Goal: Task Accomplishment & Management: Complete application form

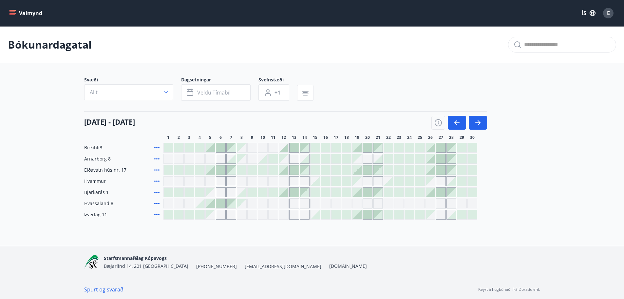
click at [10, 10] on icon "menu" at bounding box center [13, 10] width 7 height 1
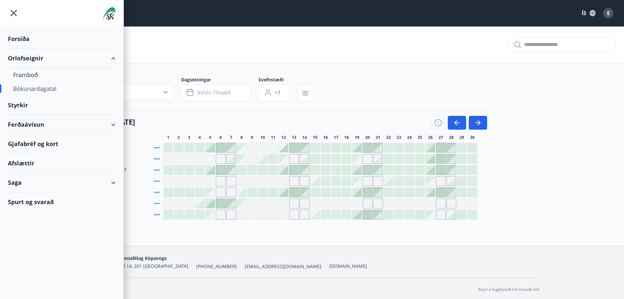
click at [23, 38] on div "Forsíða" at bounding box center [62, 38] width 108 height 19
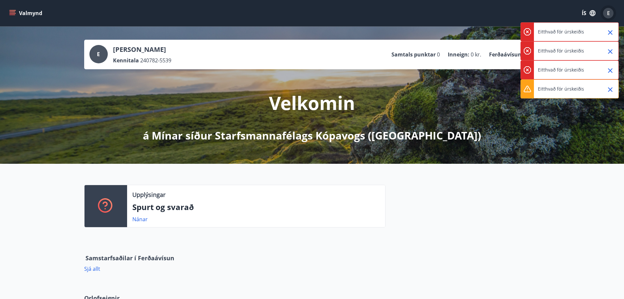
click at [610, 13] on span "E" at bounding box center [608, 13] width 3 height 7
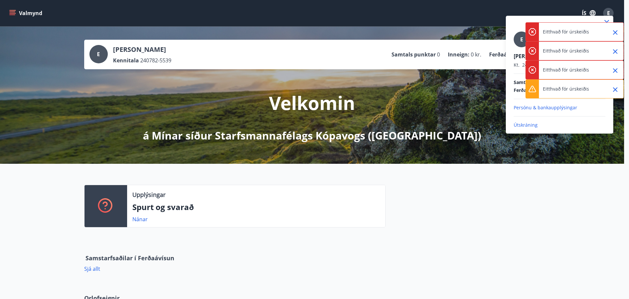
click at [617, 34] on icon "Close" at bounding box center [615, 32] width 5 height 5
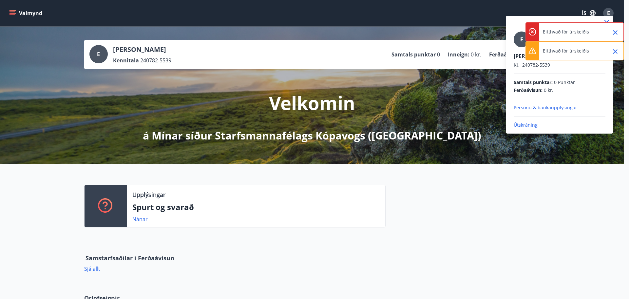
click at [617, 34] on icon "Close" at bounding box center [615, 32] width 5 height 5
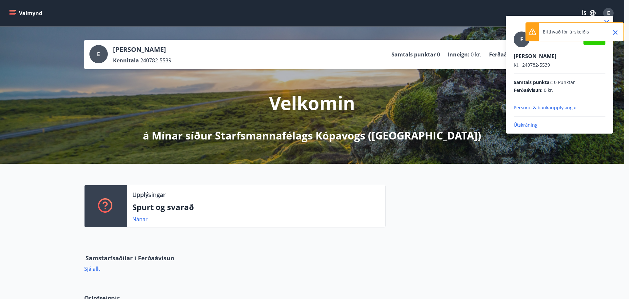
click at [617, 34] on icon "Close" at bounding box center [615, 32] width 5 height 5
click at [531, 126] on p "Útskráning" at bounding box center [560, 125] width 92 height 7
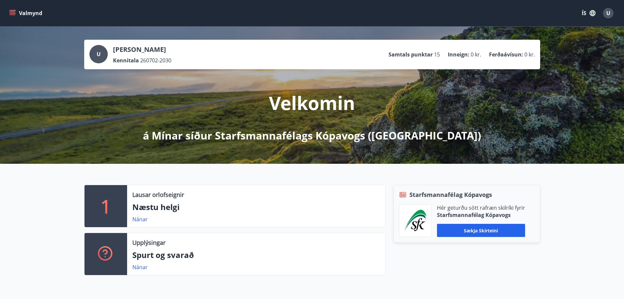
click at [16, 9] on button "Valmynd" at bounding box center [26, 13] width 37 height 12
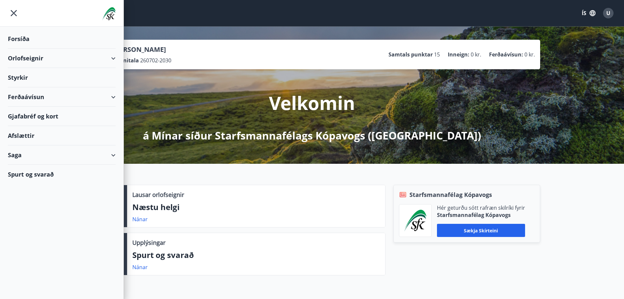
click at [28, 49] on div "Styrkir" at bounding box center [62, 38] width 108 height 19
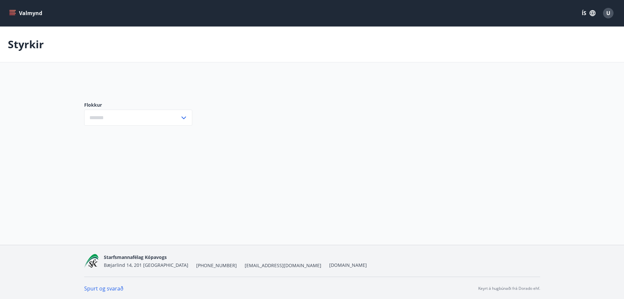
type input "***"
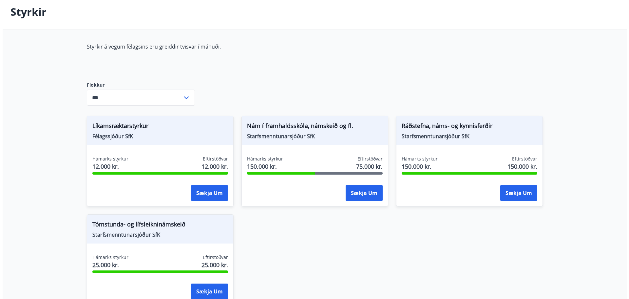
scroll to position [33, 0]
click at [321, 130] on span "Nám í framhaldsskóla, námskeið og fl." at bounding box center [312, 126] width 136 height 11
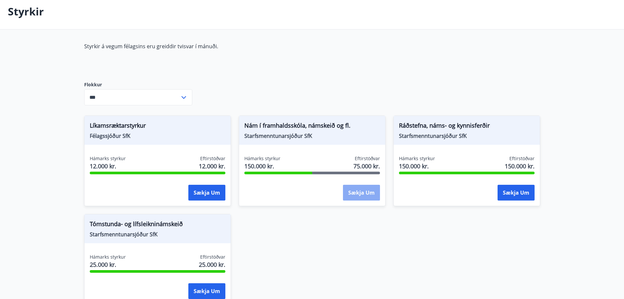
click at [359, 191] on button "Sækja um" at bounding box center [361, 192] width 37 height 16
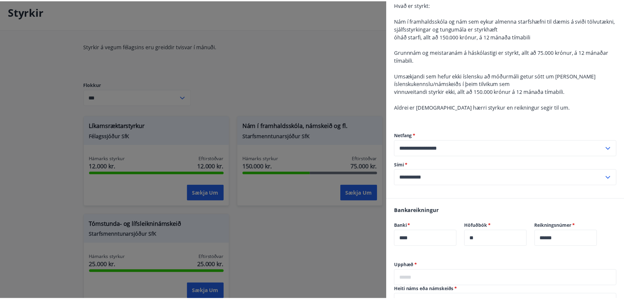
scroll to position [0, 0]
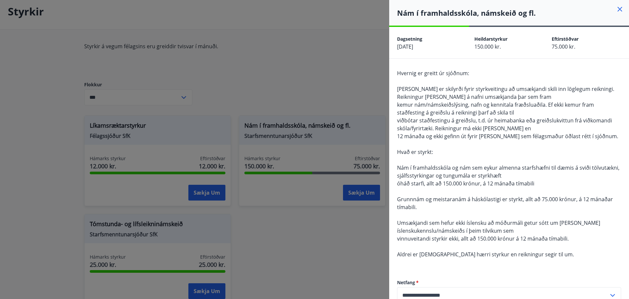
click at [619, 9] on icon at bounding box center [620, 9] width 8 height 8
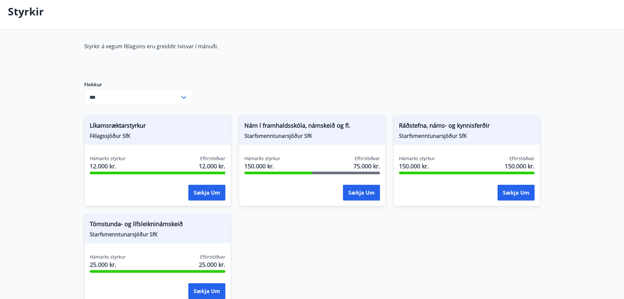
click at [53, 57] on main "Styrkir Styrkir á vegum félagsins eru greiddir tvisvar í mánuði. Flokkur *** ​ …" at bounding box center [312, 153] width 624 height 318
